Goal: Register for event/course

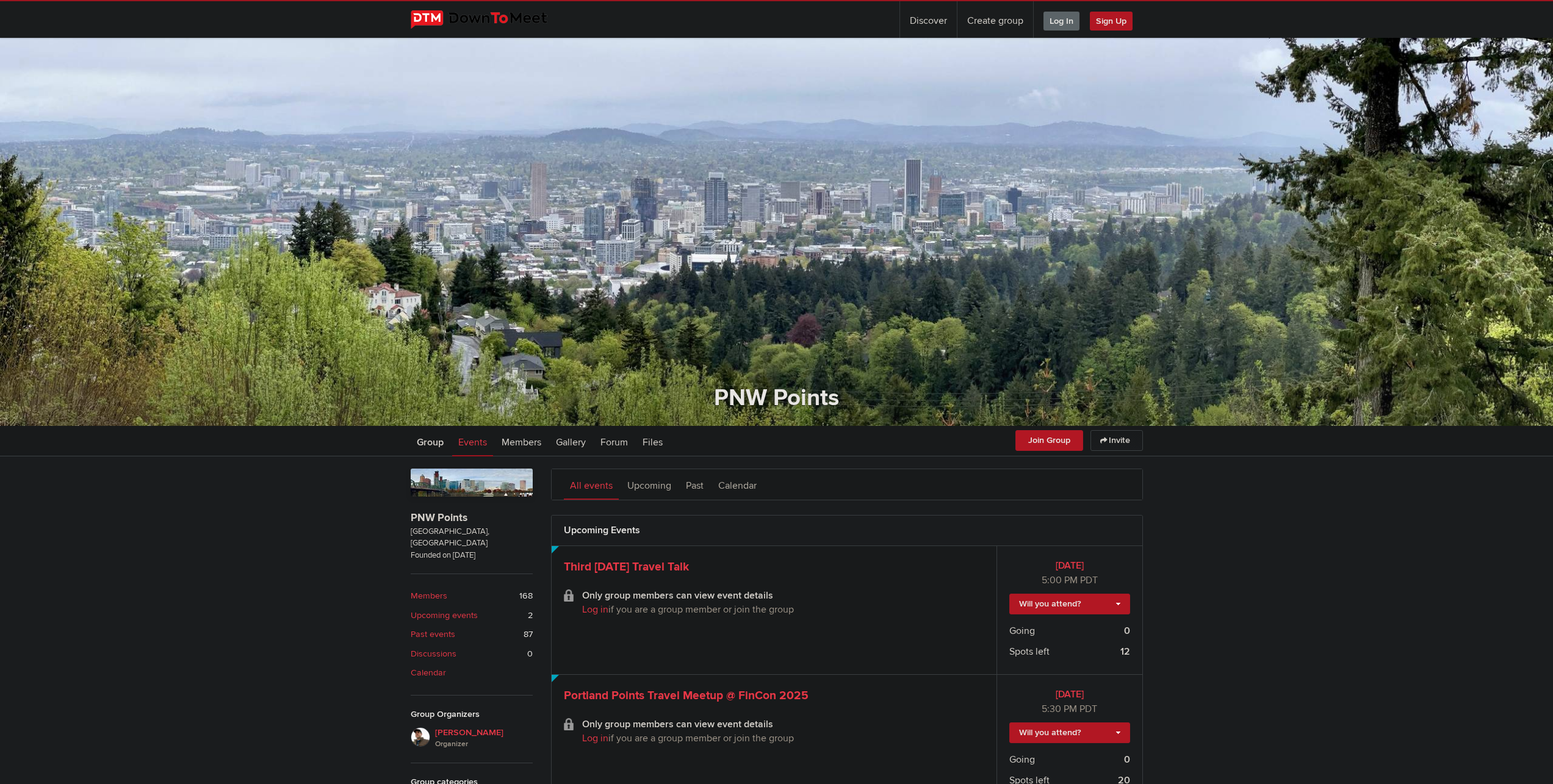
click at [1064, 14] on span "Log In" at bounding box center [1062, 21] width 36 height 19
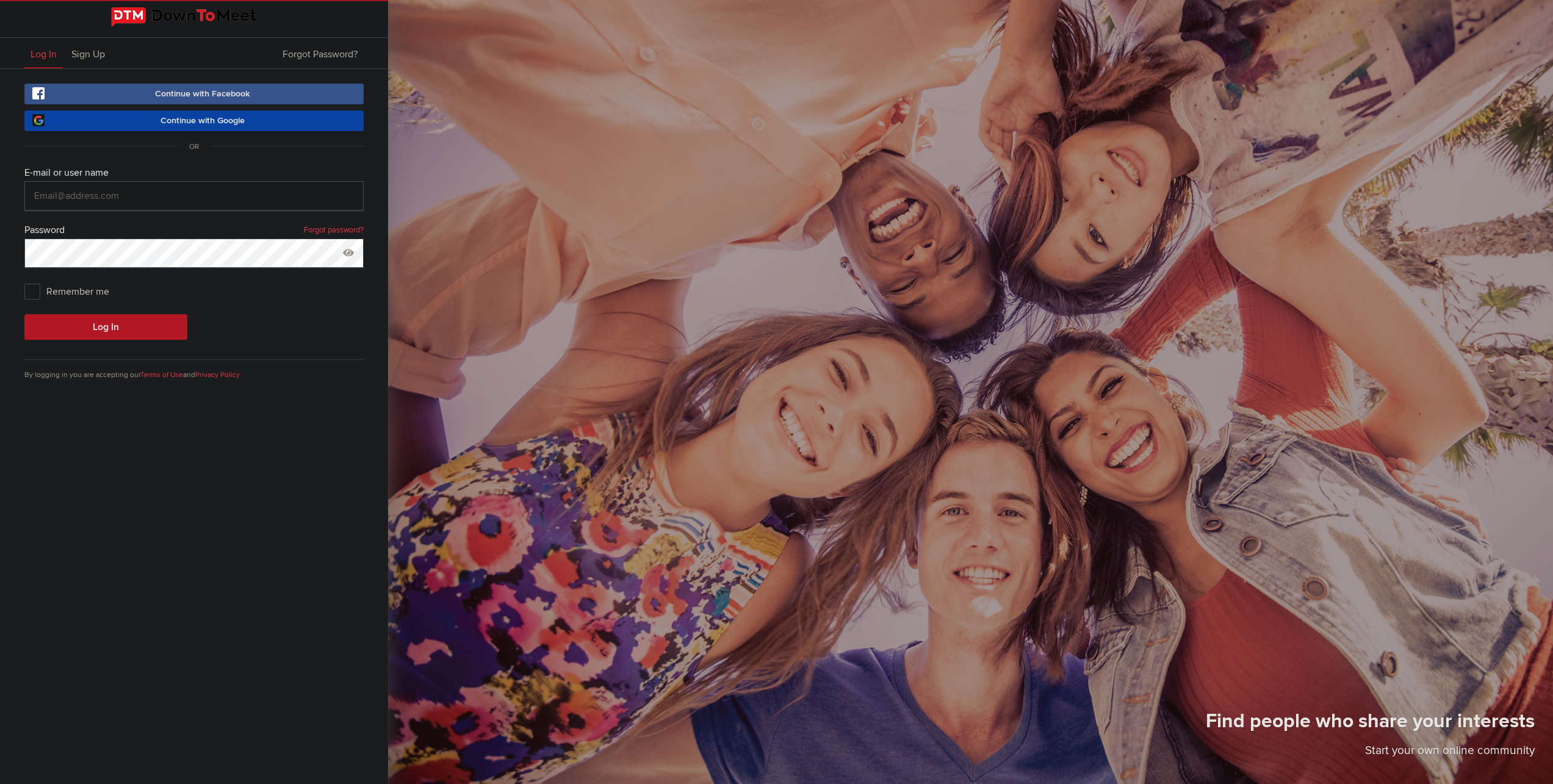
type input "[EMAIL_ADDRESS][DOMAIN_NAME]"
click at [80, 291] on span "Remember me" at bounding box center [72, 291] width 97 height 22
click at [24, 280] on input "Remember me" at bounding box center [24, 279] width 1 height 1
checkbox input "true"
click at [86, 326] on button "Log In" at bounding box center [106, 326] width 163 height 25
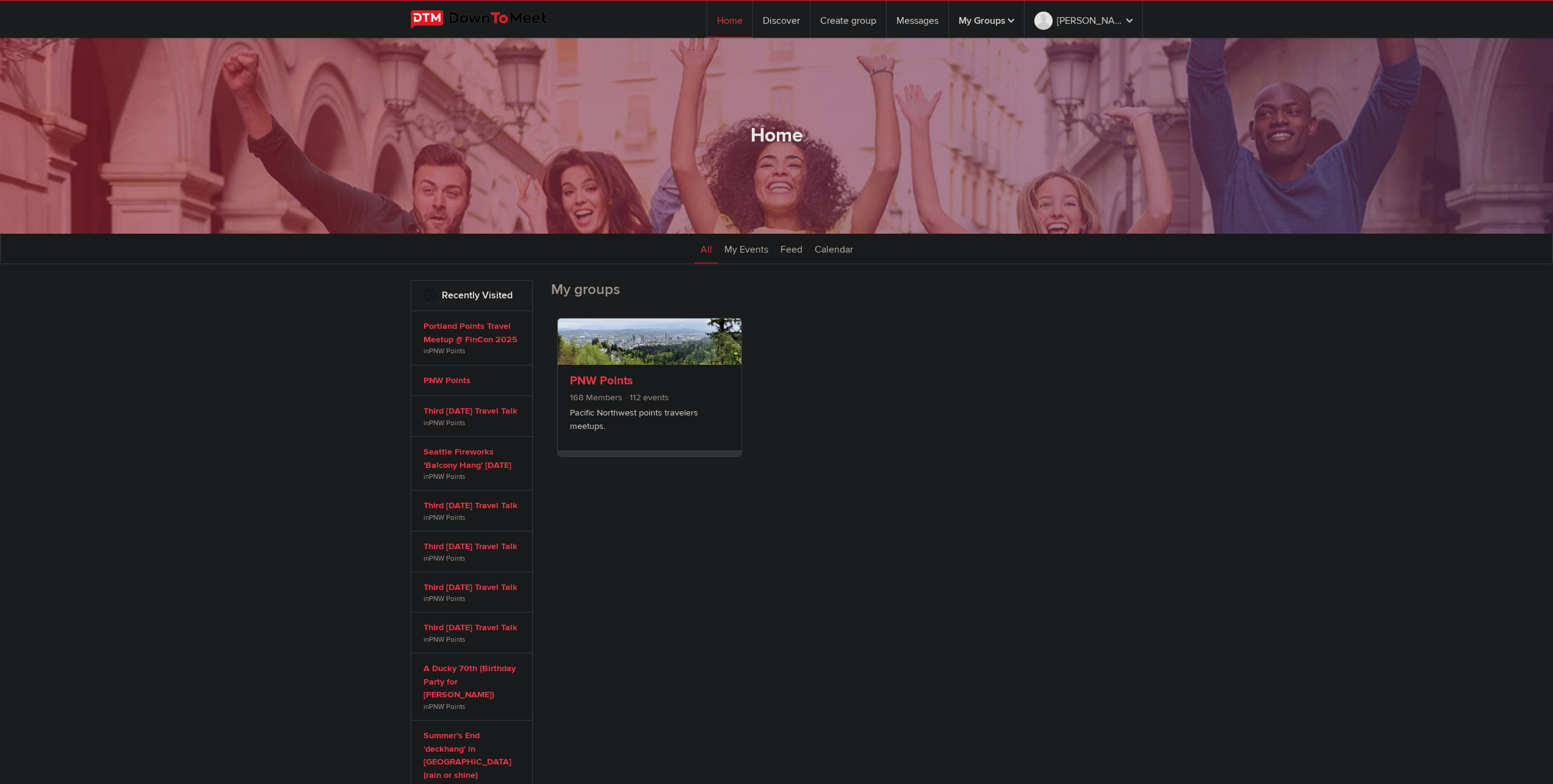
click at [628, 383] on link "PNW Points" at bounding box center [601, 381] width 62 height 14
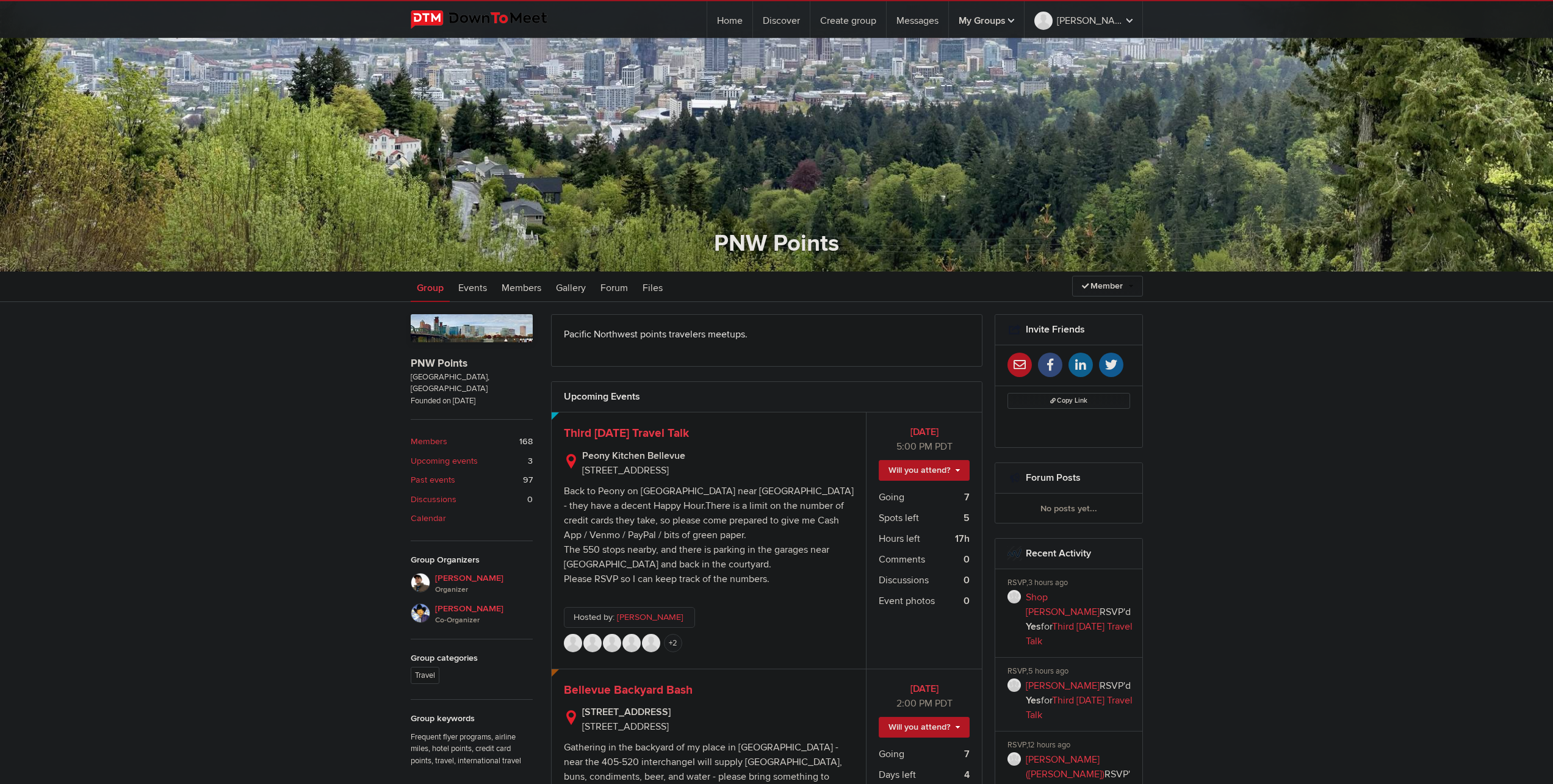
scroll to position [122, 0]
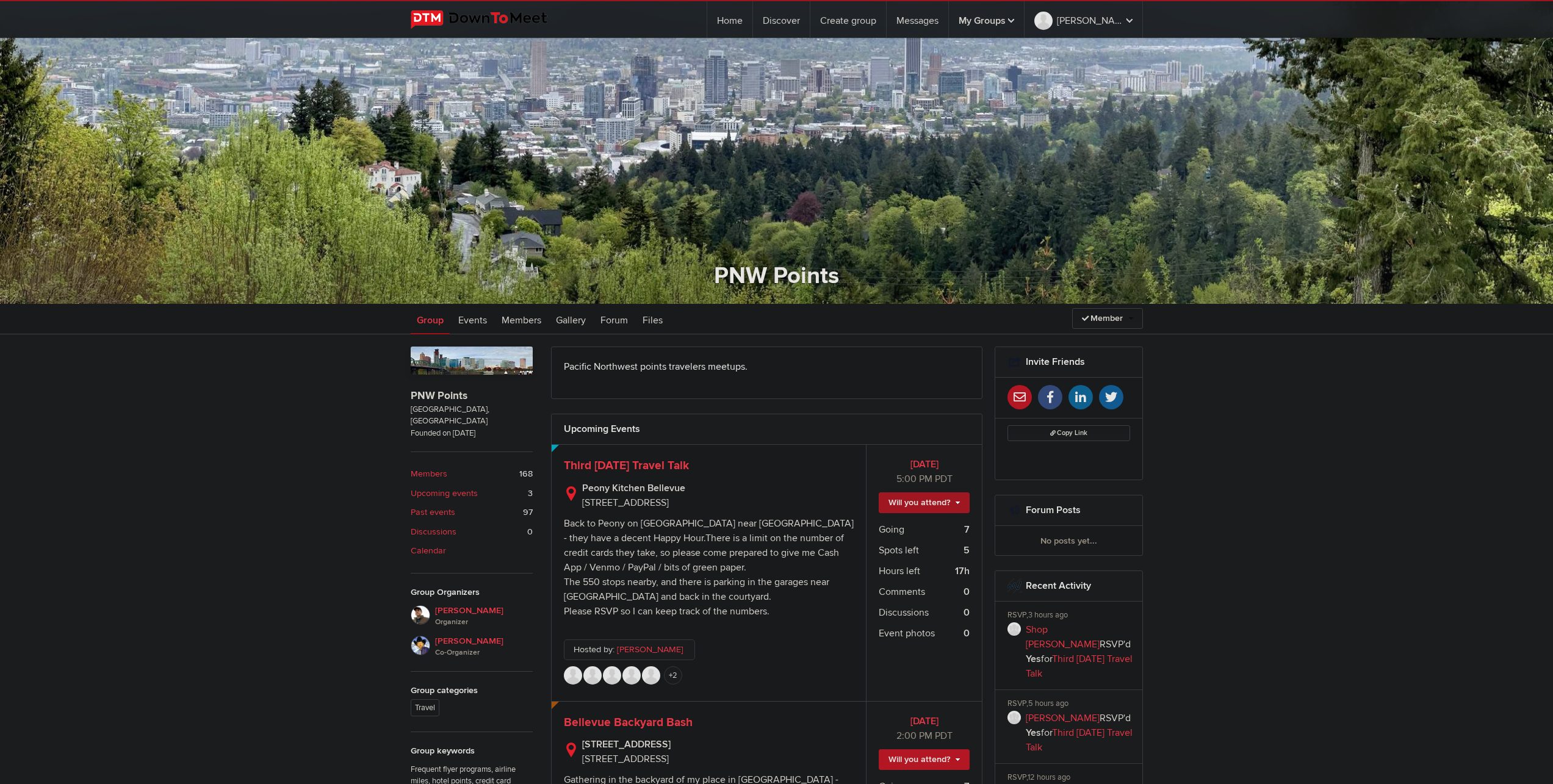
click at [905, 504] on link "Will you attend?" at bounding box center [924, 503] width 91 height 21
click at [911, 529] on link "I'm going" at bounding box center [914, 529] width 109 height 18
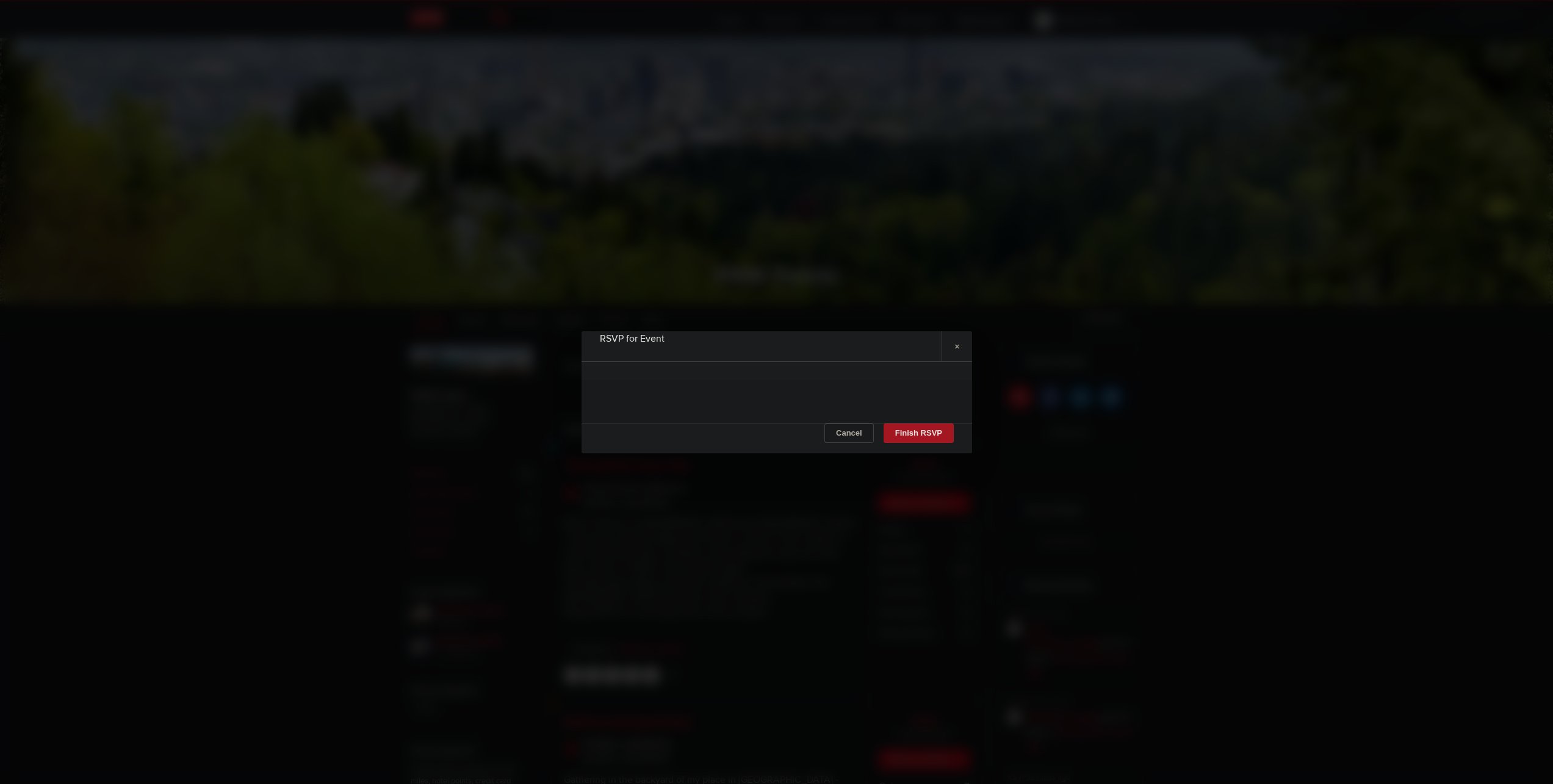
click at [917, 439] on button "Finish RSVP" at bounding box center [918, 433] width 71 height 20
